Goal: Navigation & Orientation: Find specific page/section

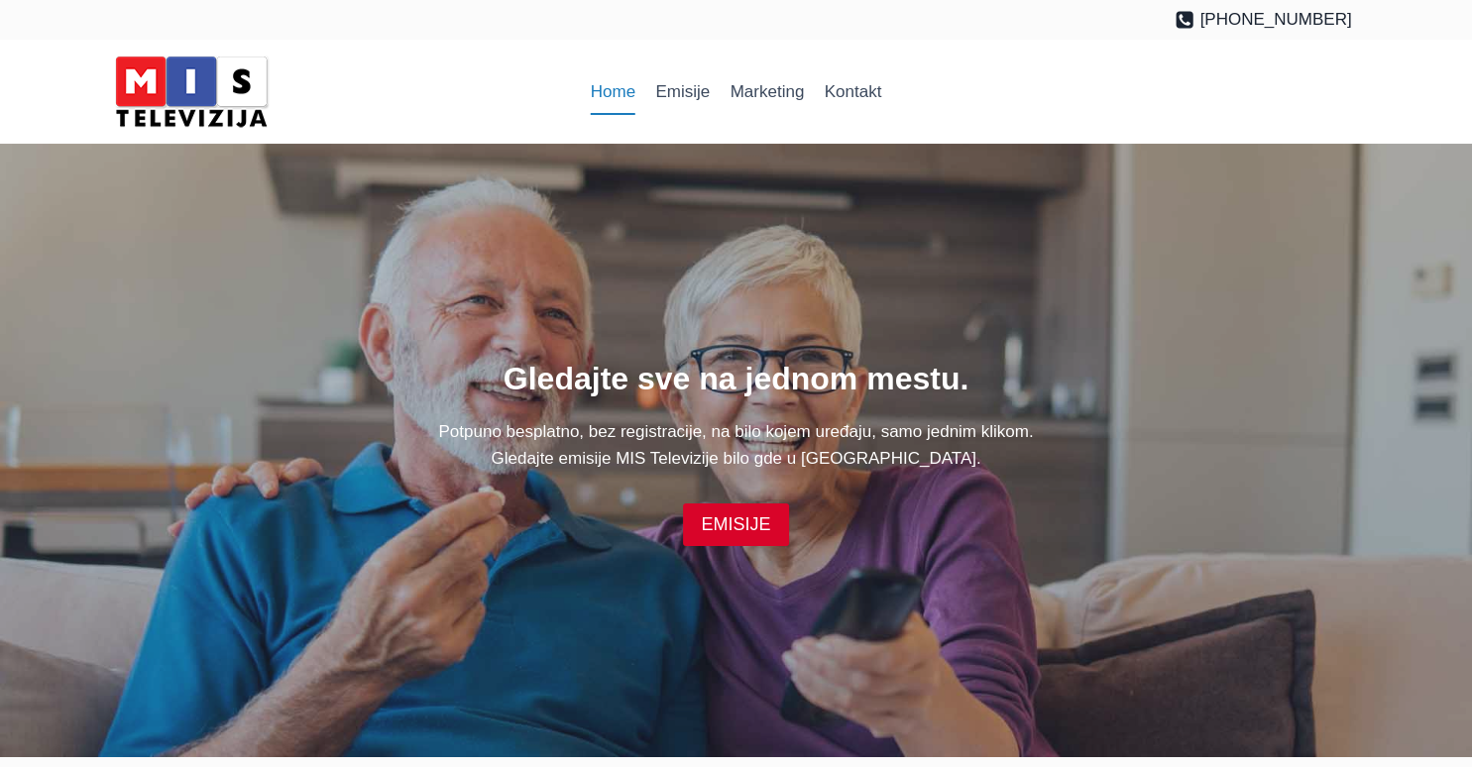
click at [194, 78] on img at bounding box center [191, 92] width 169 height 84
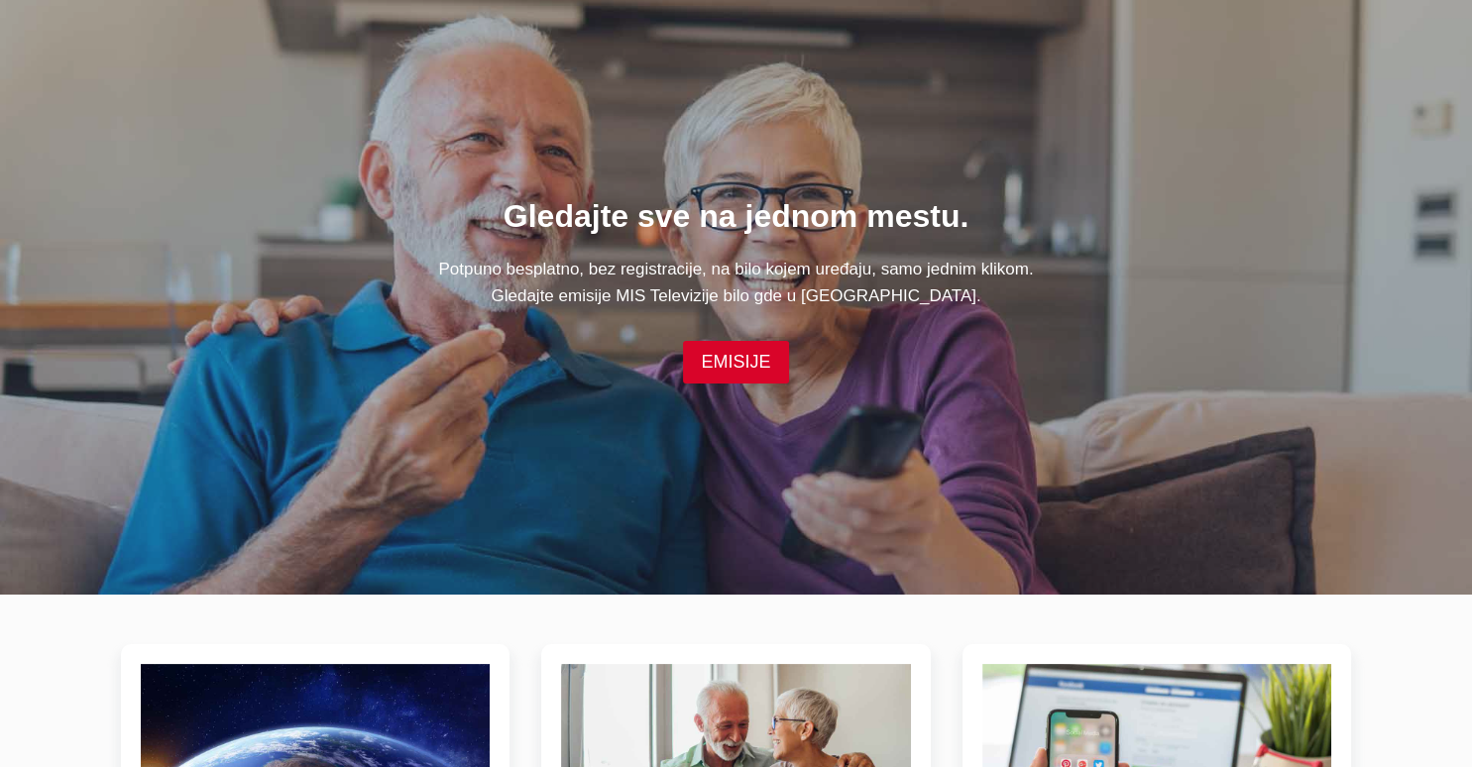
scroll to position [167, 0]
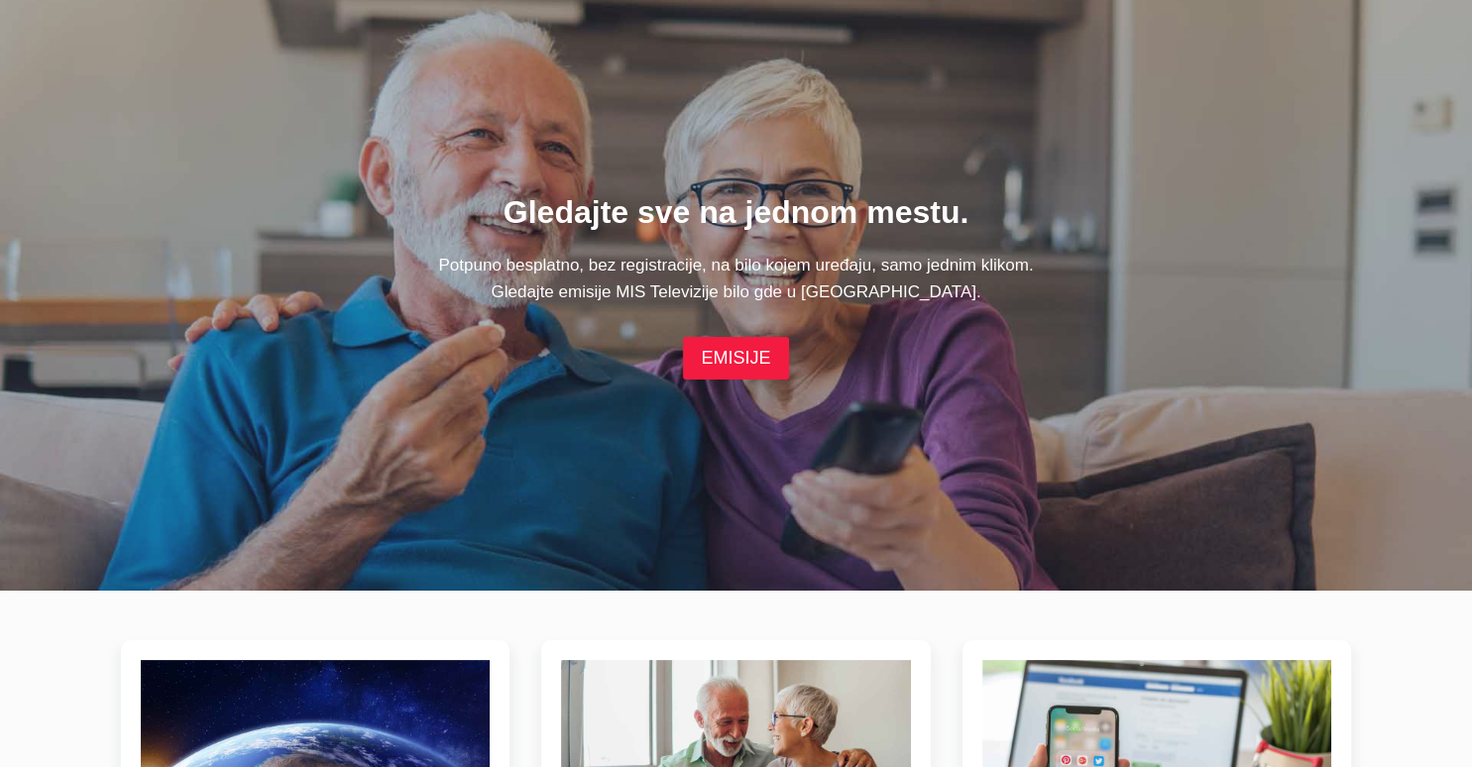
click at [731, 365] on link "EMISIJE" at bounding box center [735, 358] width 105 height 43
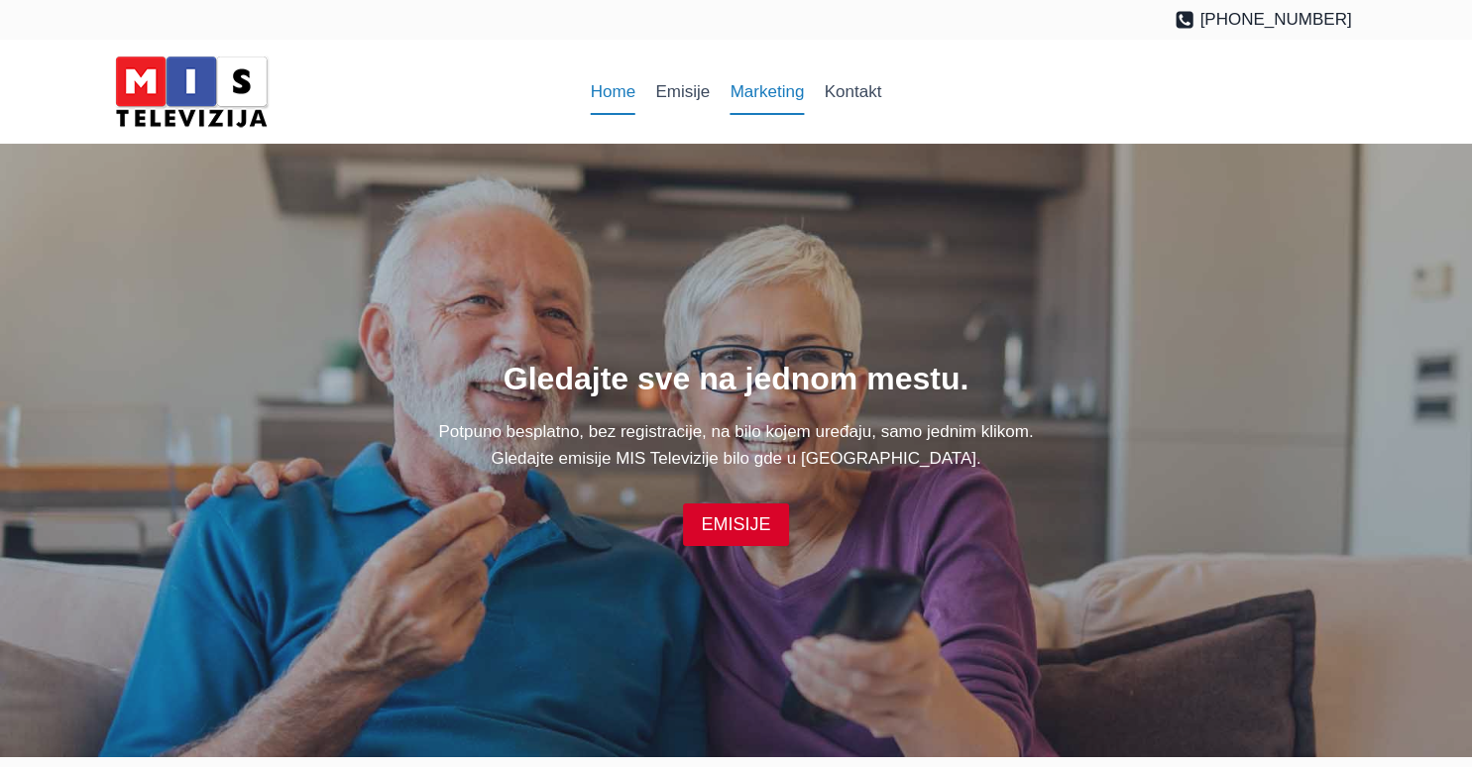
click at [791, 96] on link "Marketing" at bounding box center [767, 92] width 94 height 48
